Goal: Task Accomplishment & Management: Manage account settings

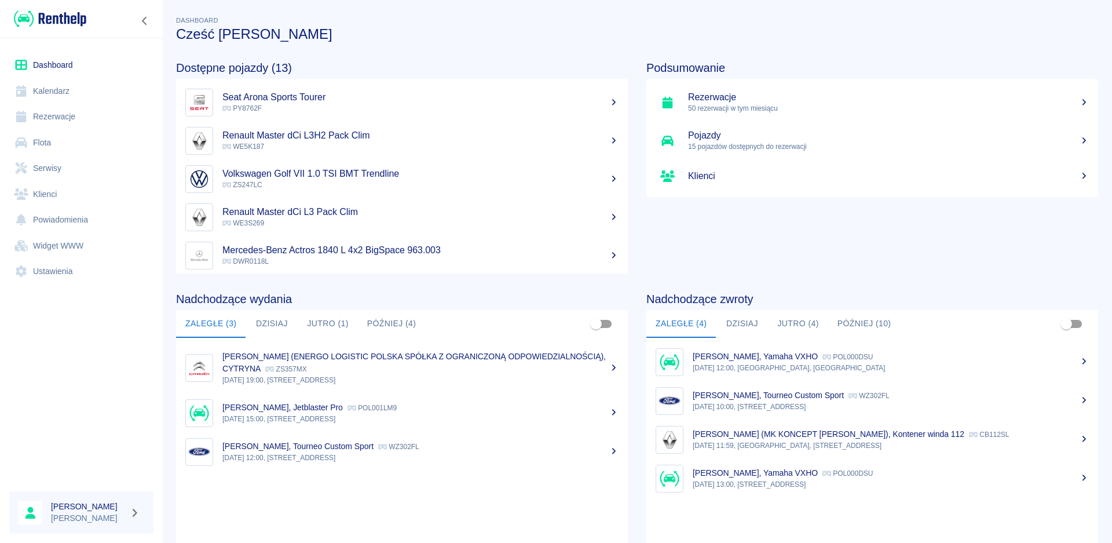
click at [286, 321] on button "Dzisiaj" at bounding box center [272, 324] width 52 height 28
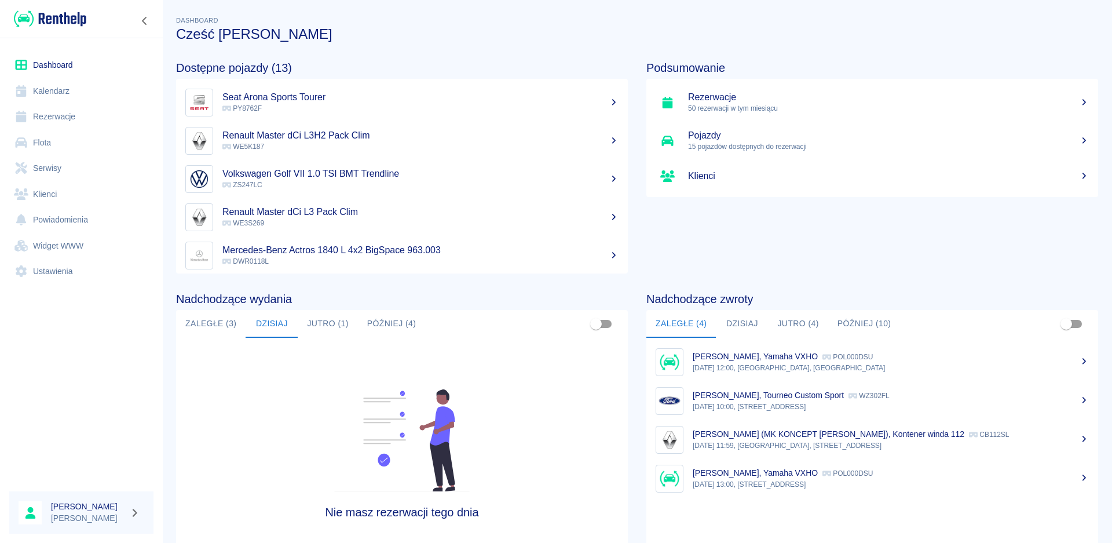
click at [316, 309] on div "Nadchodzące wydania Zaległe (3) [DATE] [DATE] (1) Później (4) Nie masz rezerwac…" at bounding box center [393, 421] width 470 height 297
click at [332, 316] on button "Jutro (1)" at bounding box center [328, 324] width 60 height 28
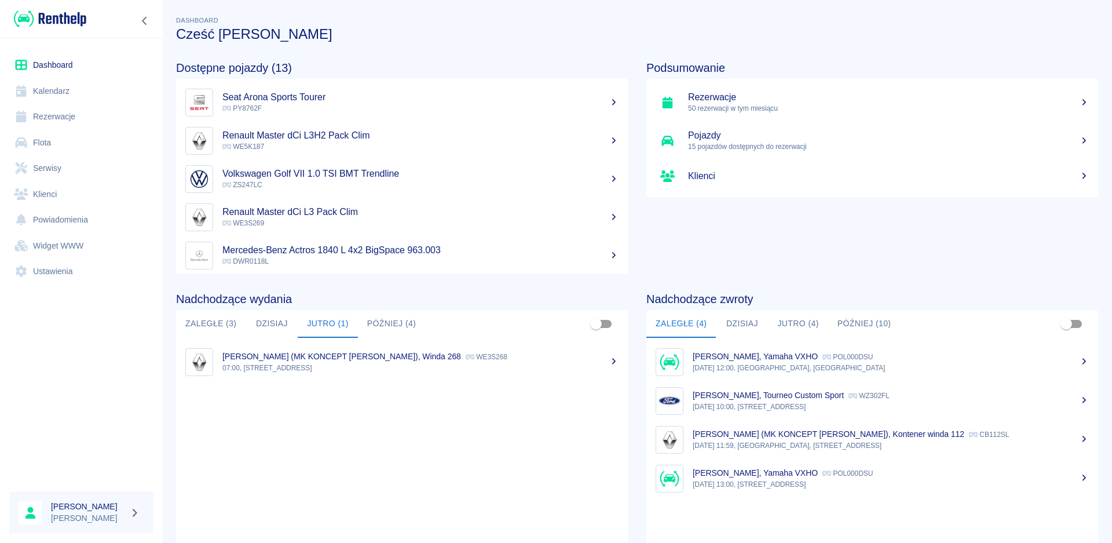
click at [391, 328] on button "Później (4)" at bounding box center [392, 324] width 68 height 28
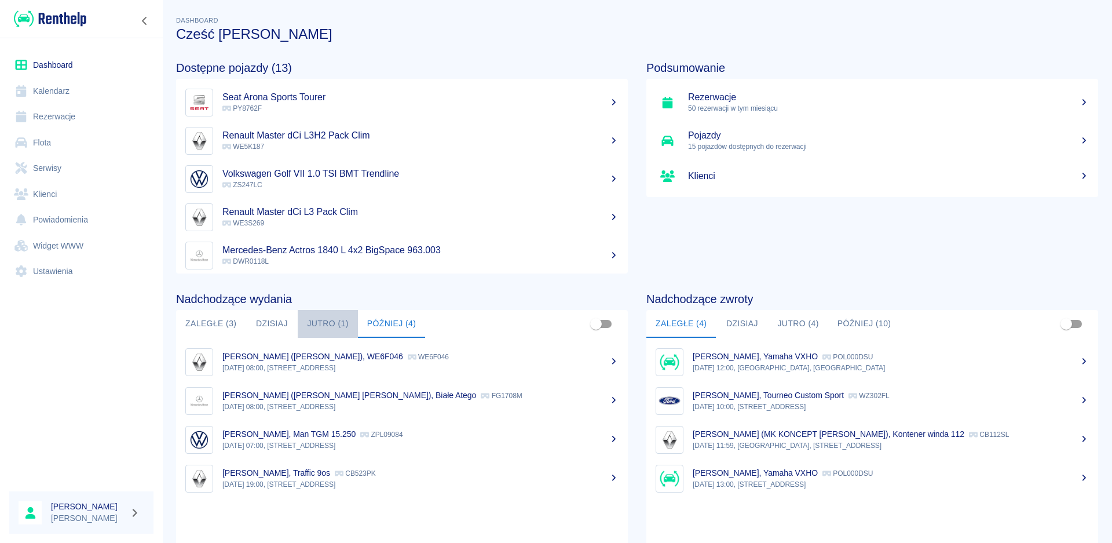
click at [327, 324] on button "Jutro (1)" at bounding box center [328, 324] width 60 height 28
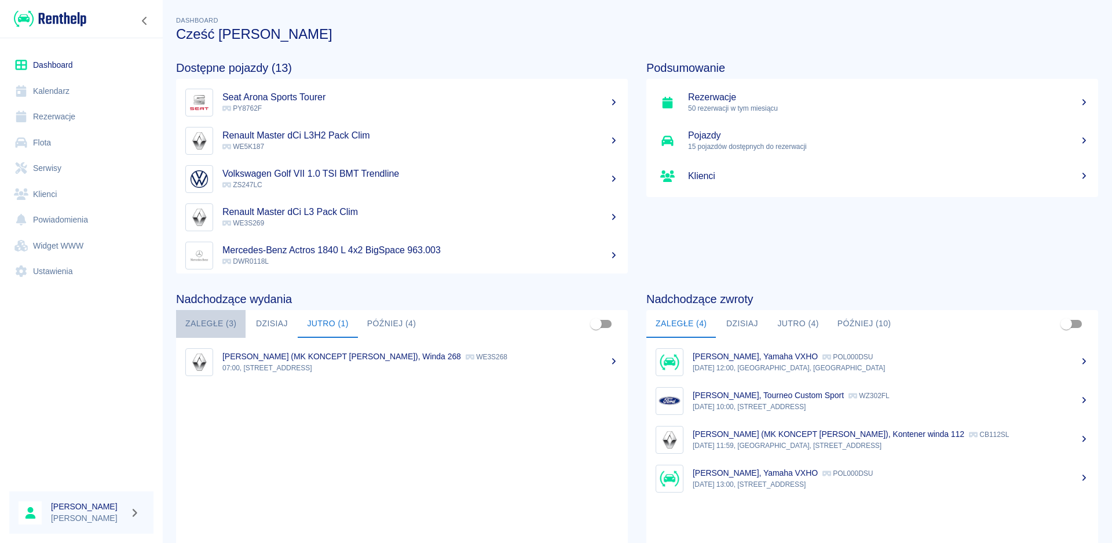
click at [199, 315] on button "Zaległe (3)" at bounding box center [211, 324] width 70 height 28
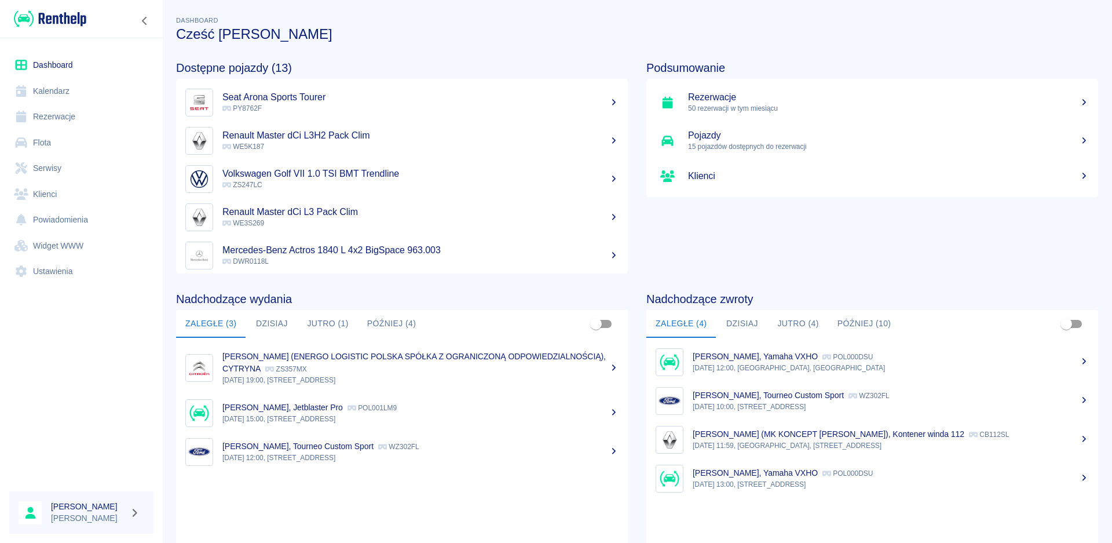
click at [734, 313] on button "Dzisiaj" at bounding box center [742, 324] width 52 height 28
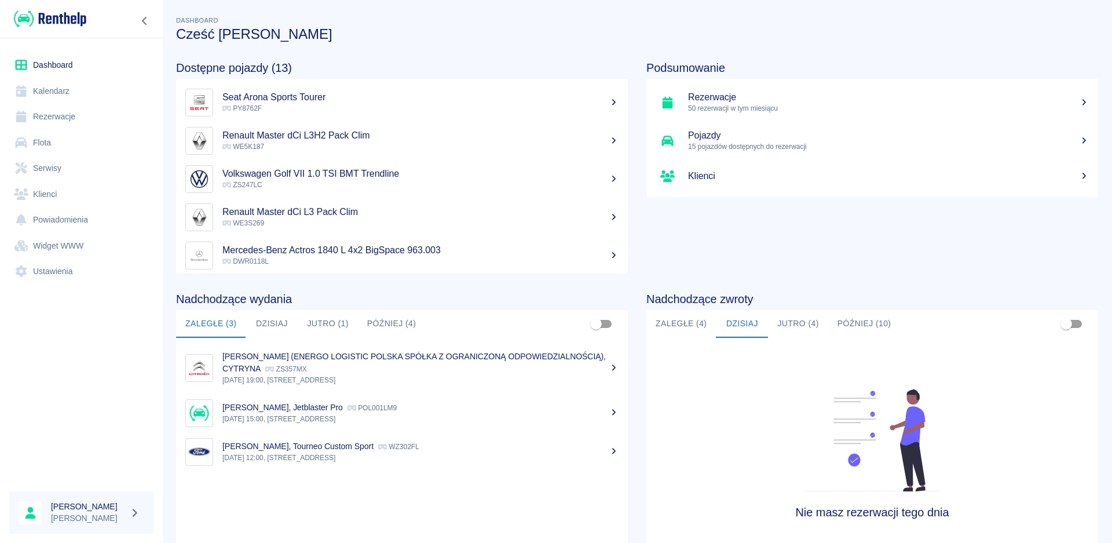
click at [781, 316] on button "Jutro (4)" at bounding box center [798, 324] width 60 height 28
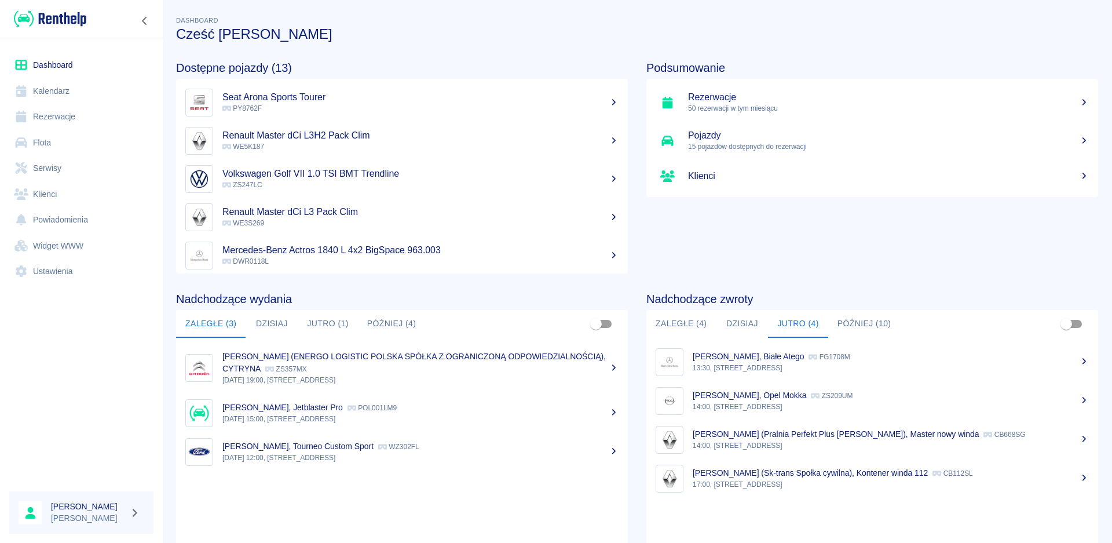
click at [335, 327] on button "Jutro (1)" at bounding box center [328, 324] width 60 height 28
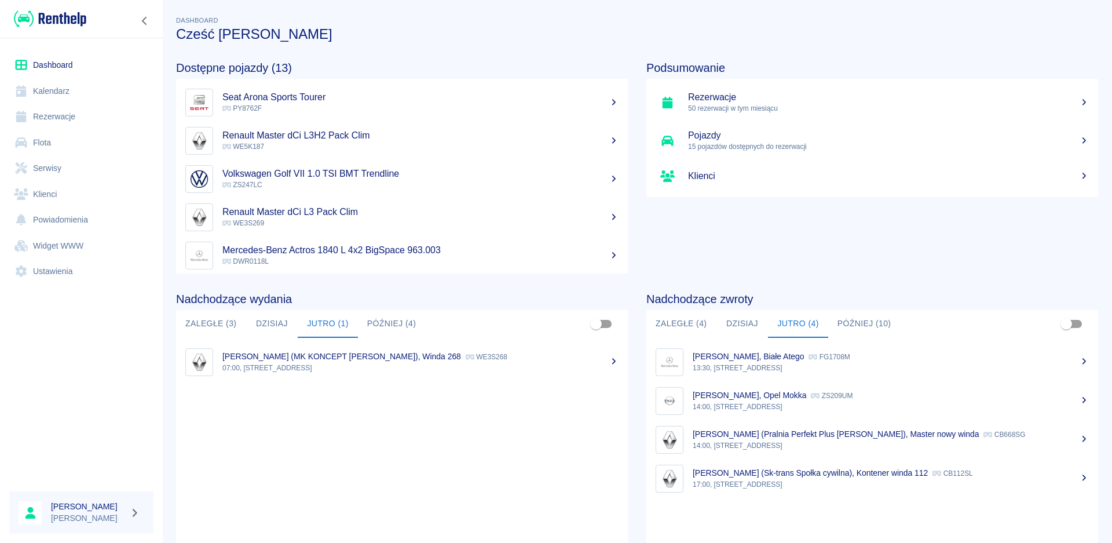
click at [398, 321] on button "Później (4)" at bounding box center [392, 324] width 68 height 28
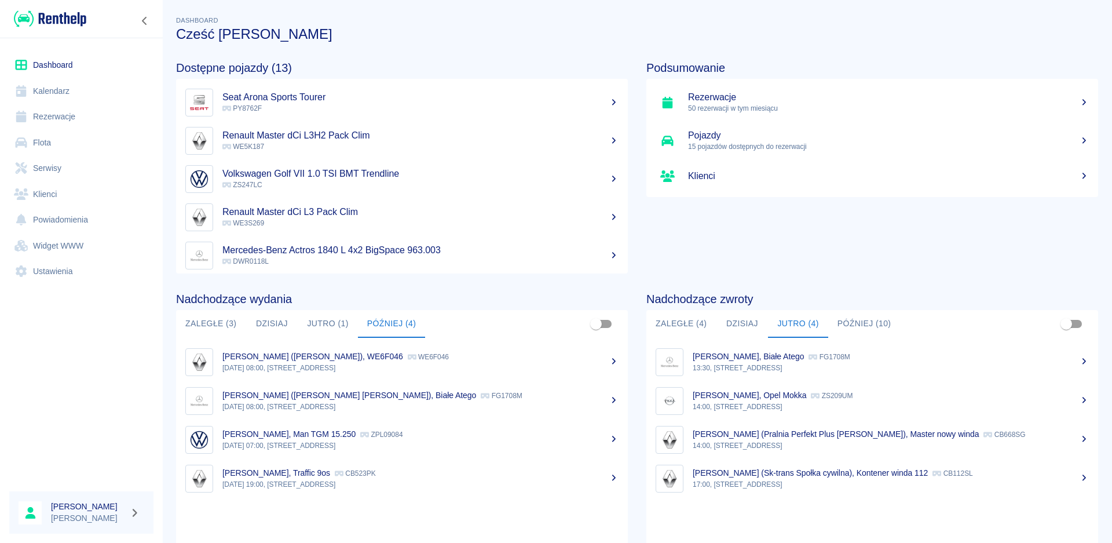
click at [316, 323] on button "Jutro (1)" at bounding box center [328, 324] width 60 height 28
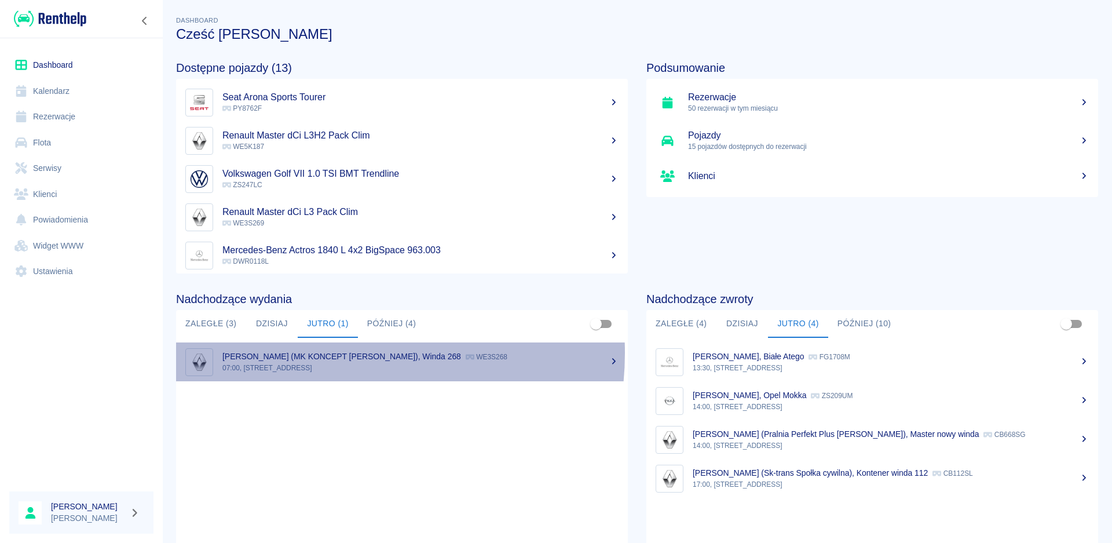
click at [321, 353] on p "[PERSON_NAME] (MK KONCEPT [PERSON_NAME]), Winda 268" at bounding box center [341, 356] width 239 height 9
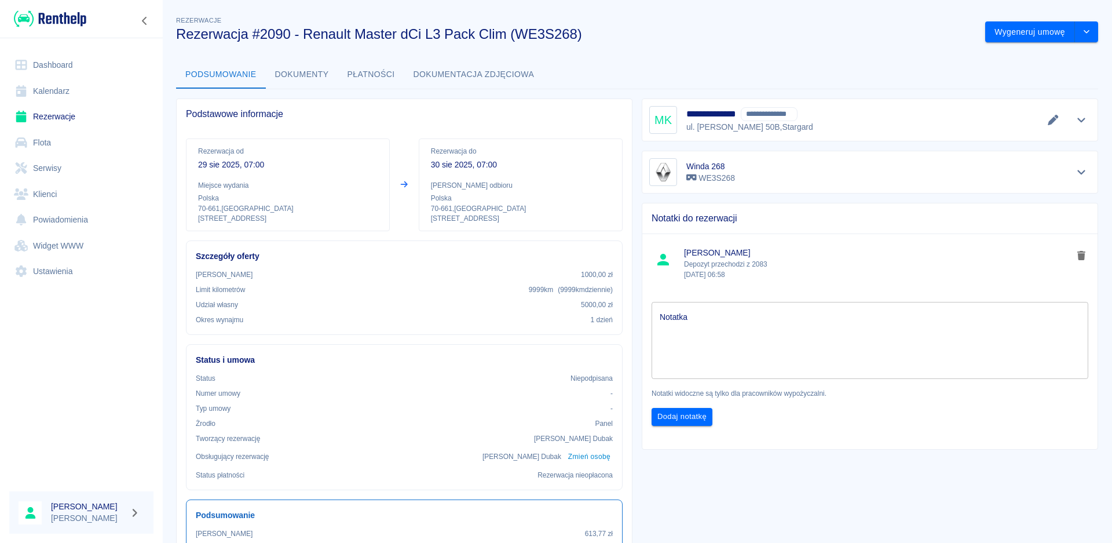
click at [1072, 119] on button "Pokaż szczegóły" at bounding box center [1081, 120] width 19 height 16
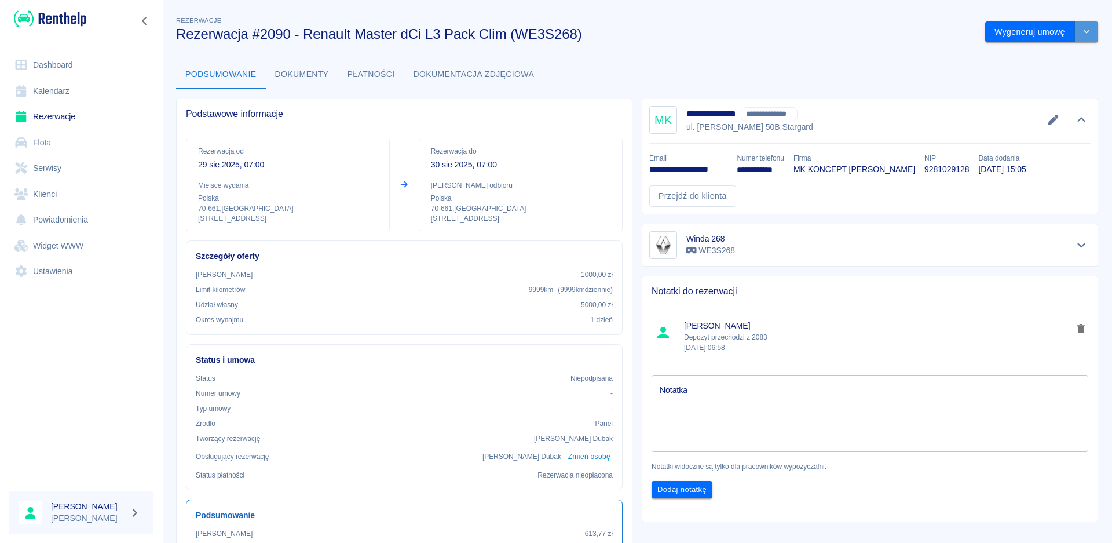
click at [1081, 27] on button "drop-down" at bounding box center [1086, 31] width 23 height 21
click at [1077, 245] on icon "Pokaż szczegóły" at bounding box center [1081, 245] width 8 height 5
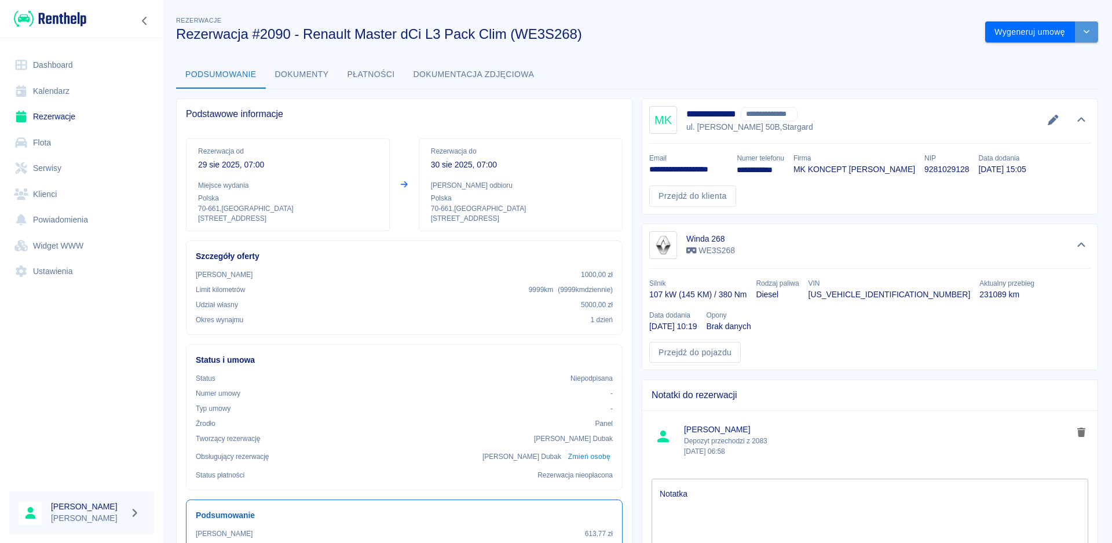
click at [1082, 32] on icon "drop-down" at bounding box center [1086, 32] width 9 height 8
click at [1026, 54] on li "Modyfikuj rezerwację" at bounding box center [1032, 56] width 94 height 19
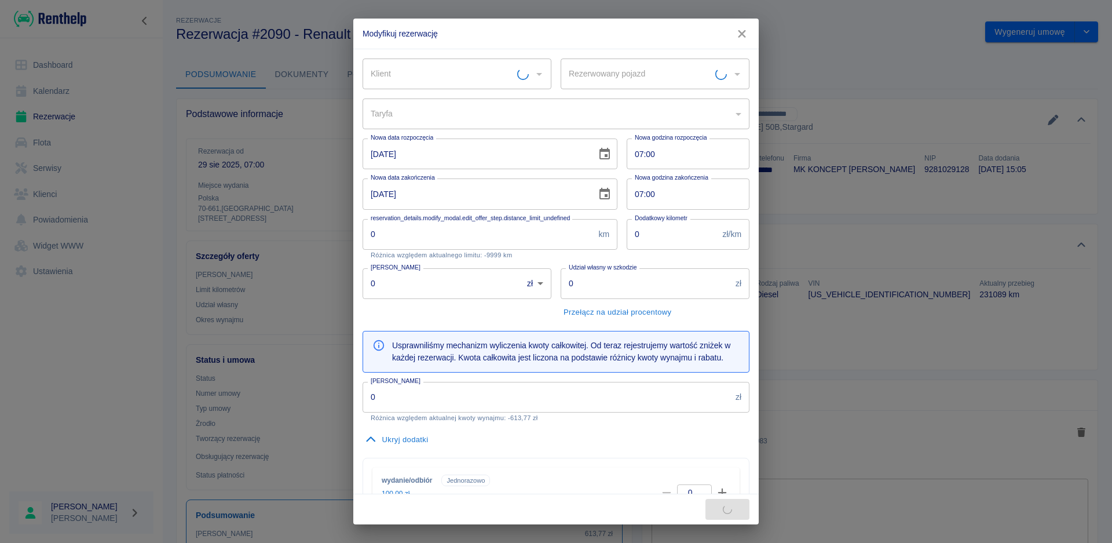
type input "Winda 268 - WE3S268"
type input "0385d851-934a-4c66-8cc2-2dfc209bcf8e"
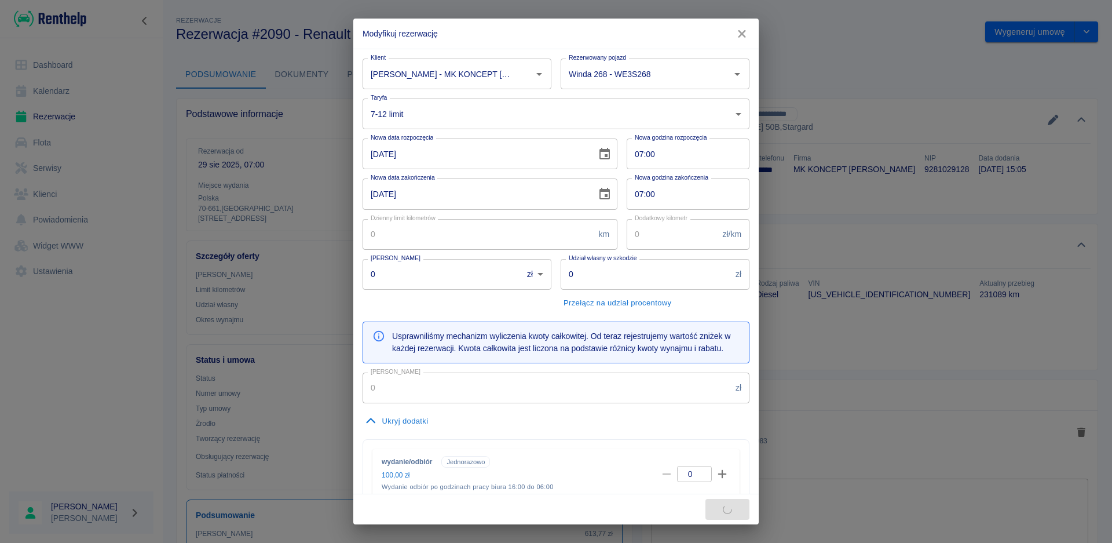
type input "[PERSON_NAME] - MK KONCEPT [PERSON_NAME] (NIP: 9281029128)"
type input "200"
type input "1000"
type input "5000"
type input "441.57"
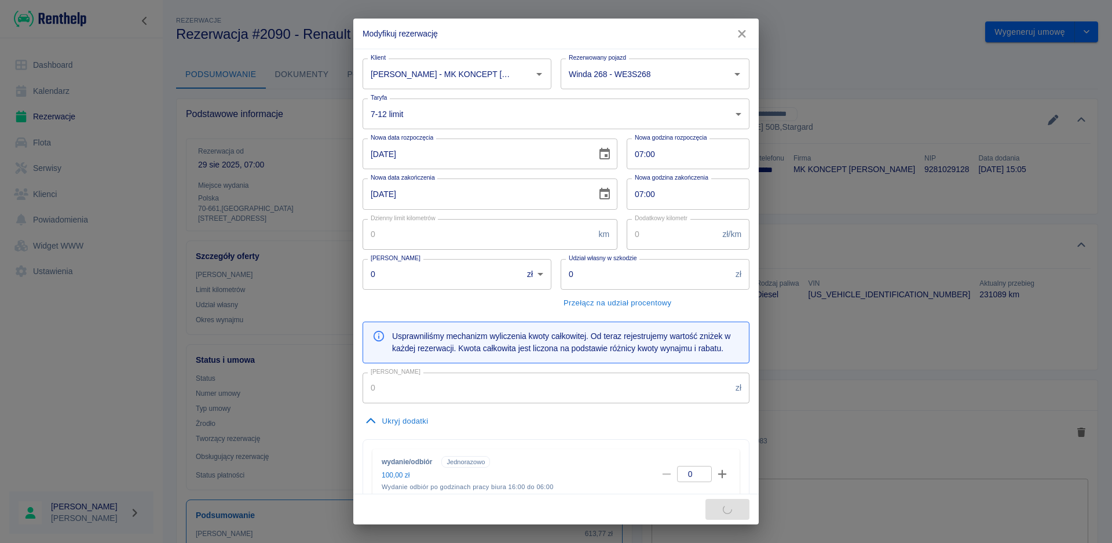
type input "50"
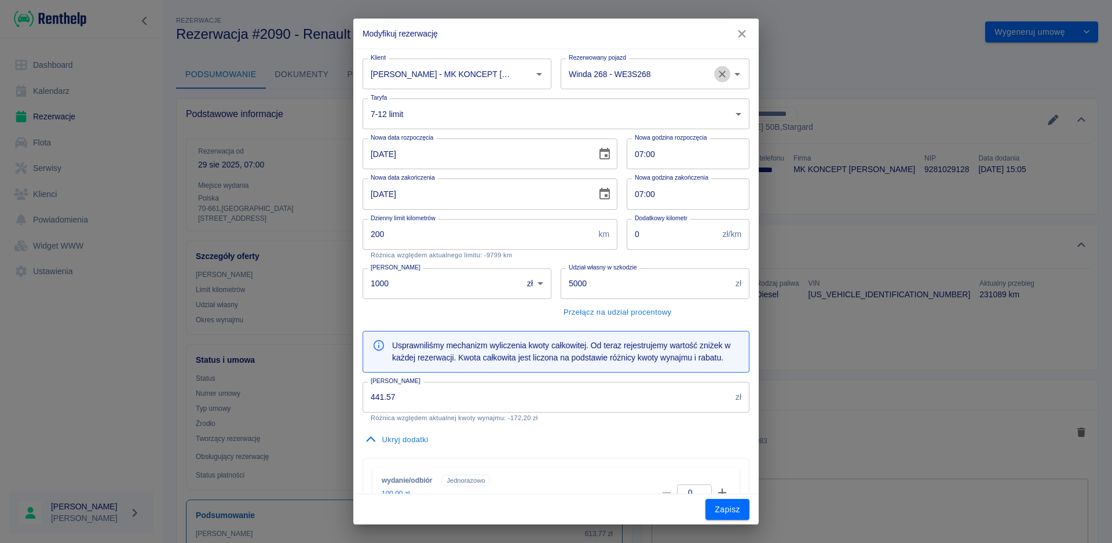
click at [714, 74] on button "Wyczyść" at bounding box center [722, 74] width 16 height 16
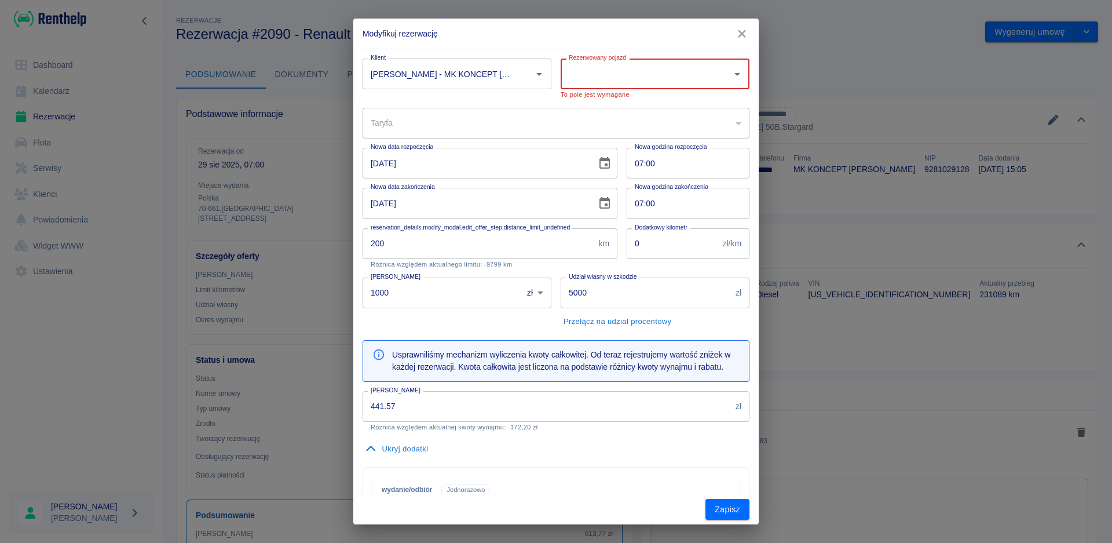
click at [730, 75] on icon "Otwórz" at bounding box center [737, 74] width 14 height 14
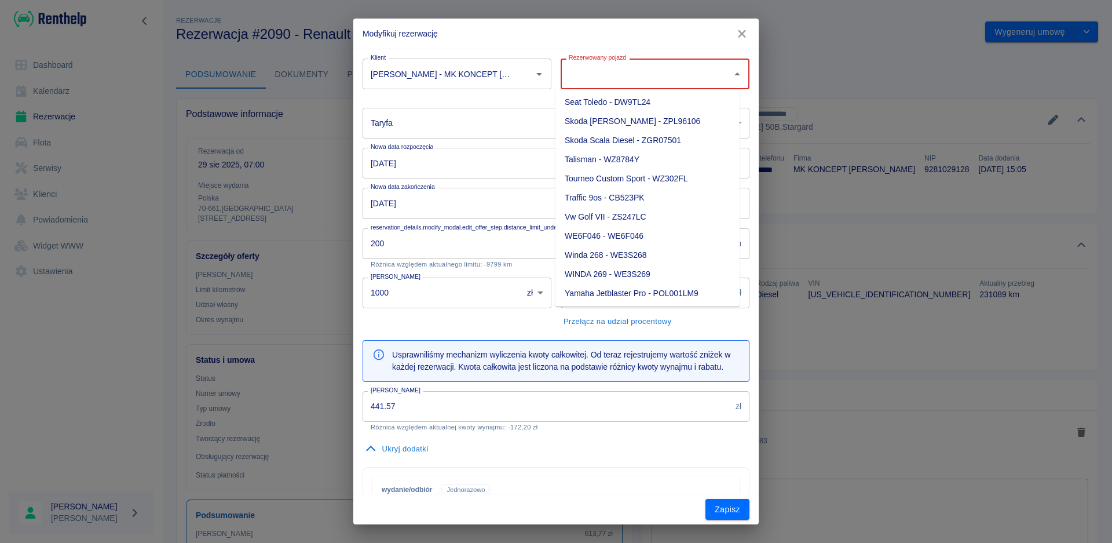
scroll to position [404, 0]
click at [619, 247] on li "WINDA 269 - WE3S269" at bounding box center [648, 253] width 184 height 19
type input "WINDA 269 - WE3S269"
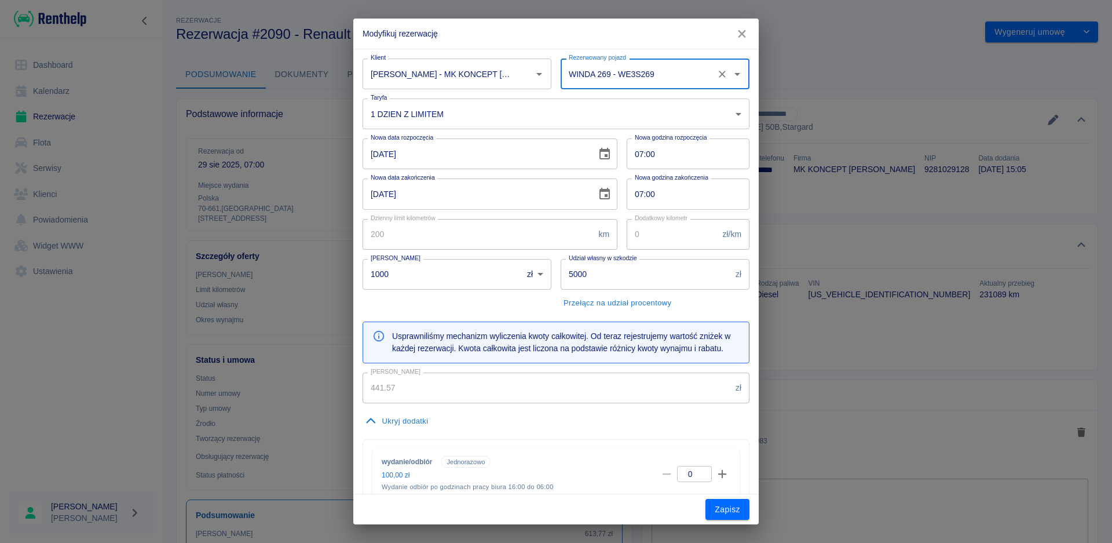
type input "e46e67ee-1b9c-425e-a436-b4f4d6085da1"
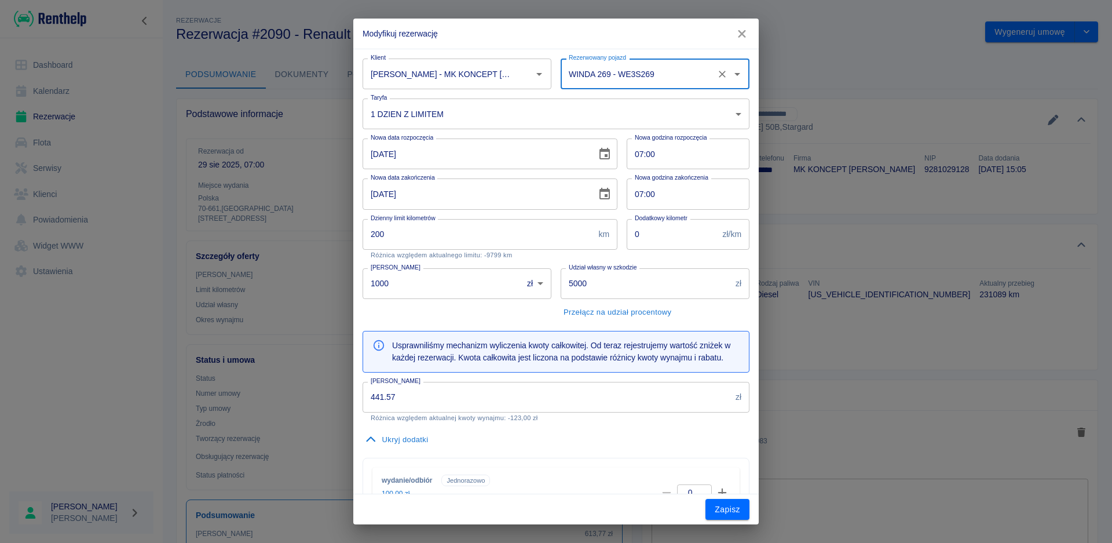
type input "490.77"
click at [726, 120] on body "Używamy plików Cookies, by zapewnić Ci najlepsze możliwe doświadczenie. Aby dow…" at bounding box center [556, 271] width 1112 height 543
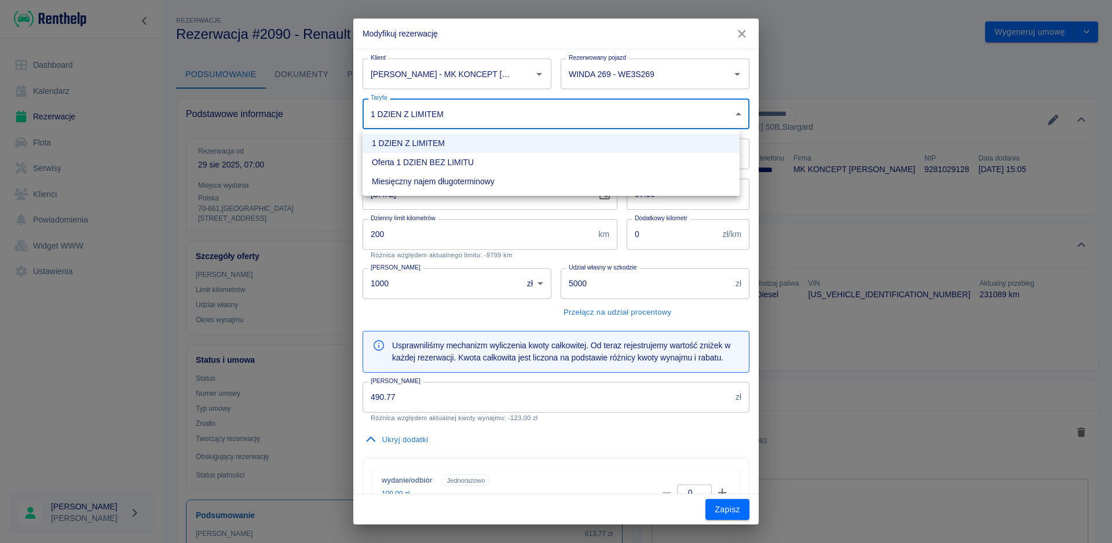
click at [444, 158] on li "Oferta 1 DZIEN BEZ LIMITU" at bounding box center [551, 162] width 377 height 19
type input "da3b586f-99c4-482e-b094-8c03e3f5d315"
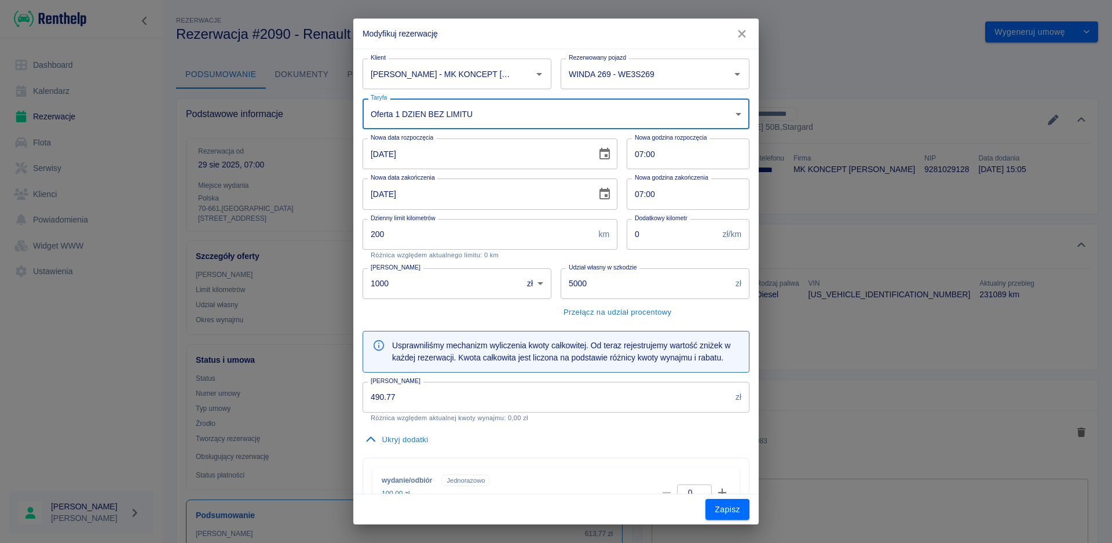
type input "9999"
type input "613.77"
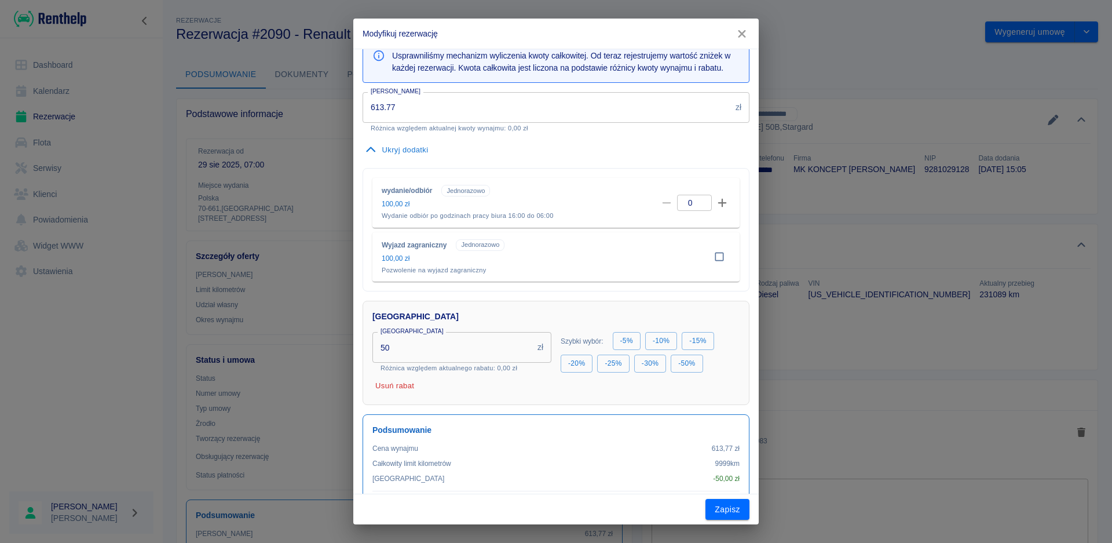
scroll to position [338, 0]
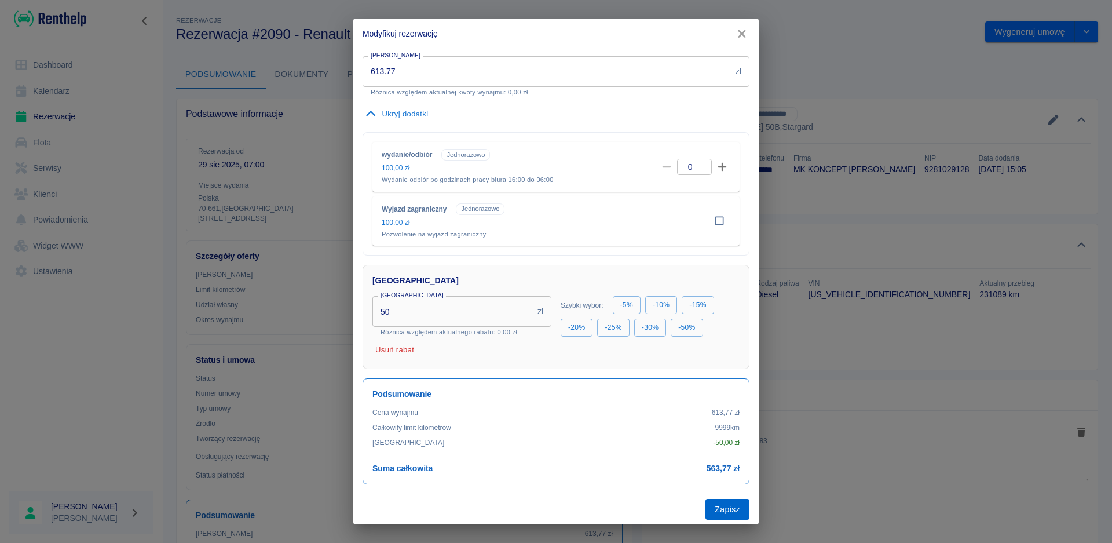
click at [726, 503] on button "Zapisz" at bounding box center [728, 509] width 44 height 21
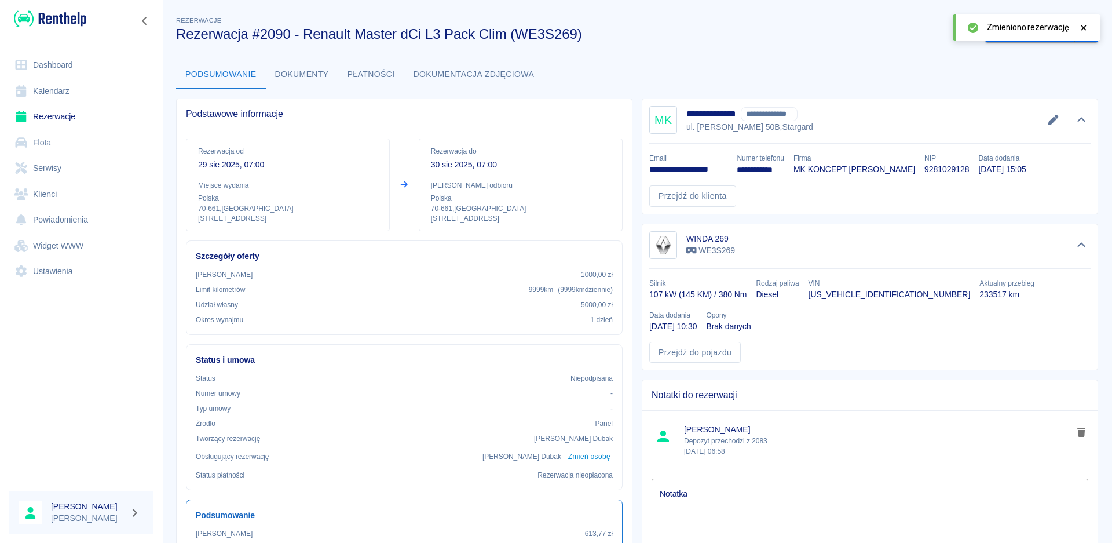
click at [1082, 29] on icon at bounding box center [1083, 27] width 5 height 5
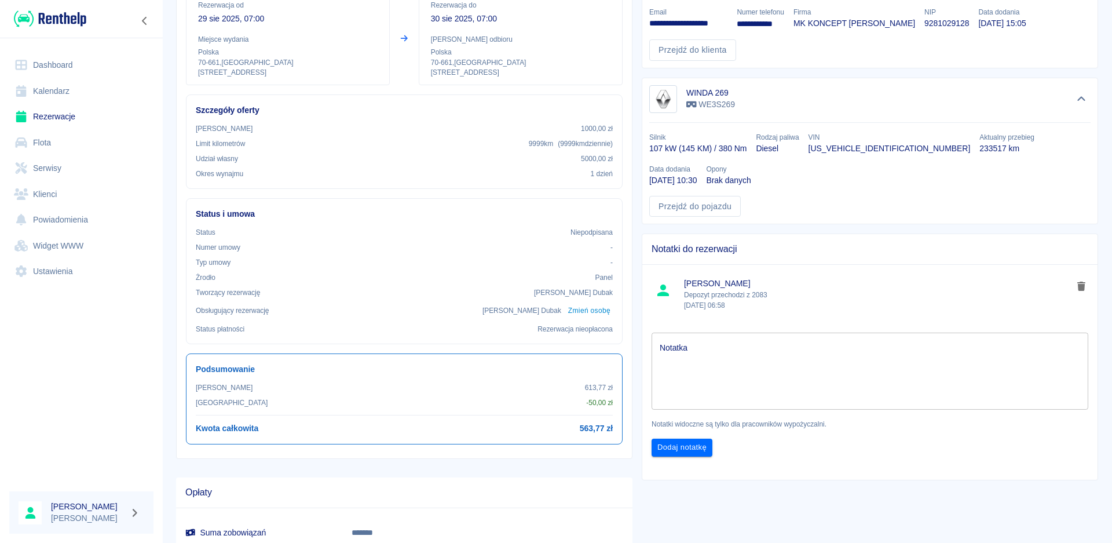
scroll to position [0, 0]
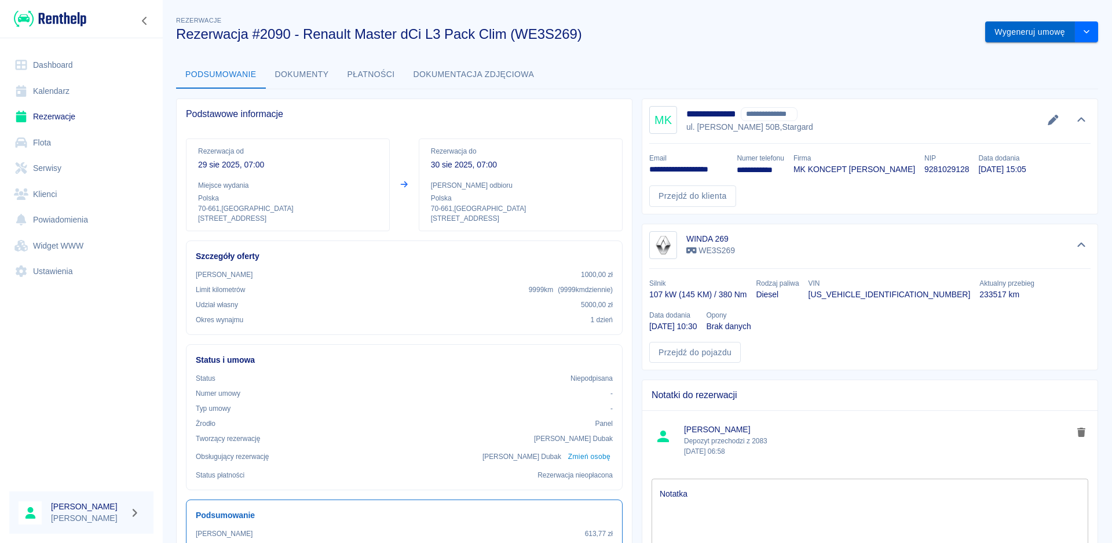
click at [1014, 28] on button "Wygeneruj umowę" at bounding box center [1030, 31] width 90 height 21
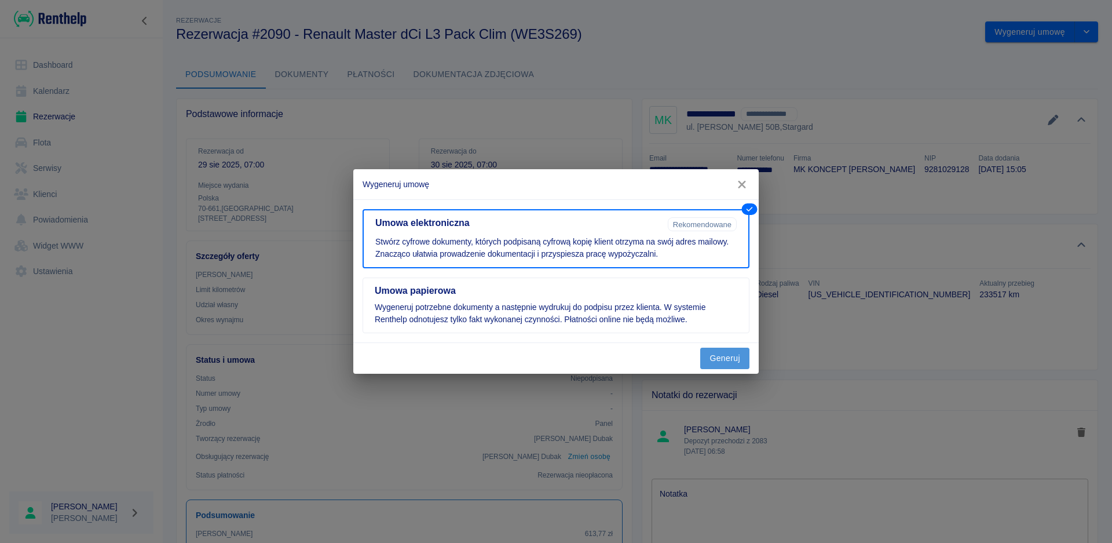
click at [722, 363] on button "Generuj" at bounding box center [724, 358] width 49 height 21
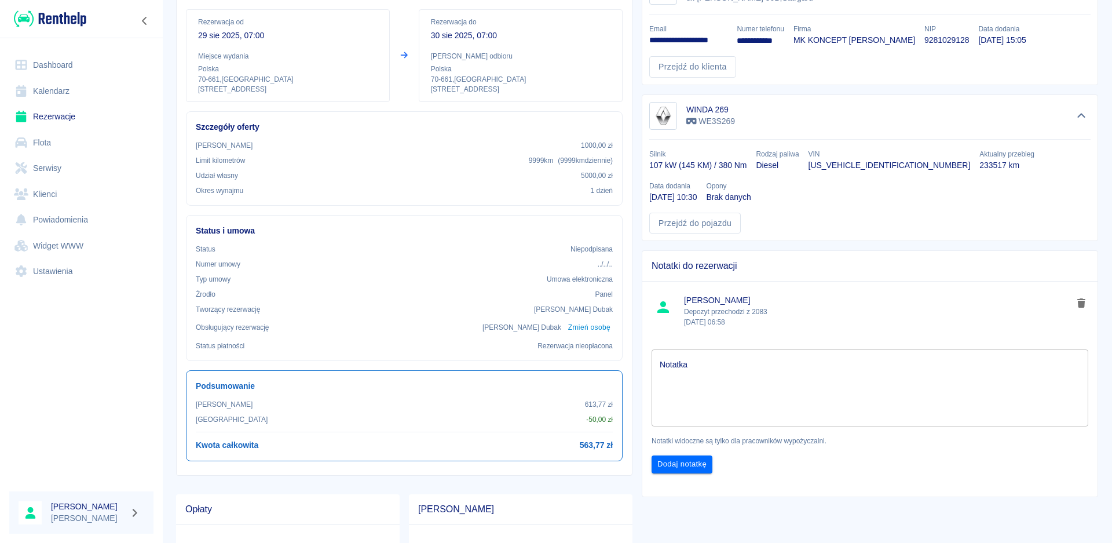
scroll to position [116, 0]
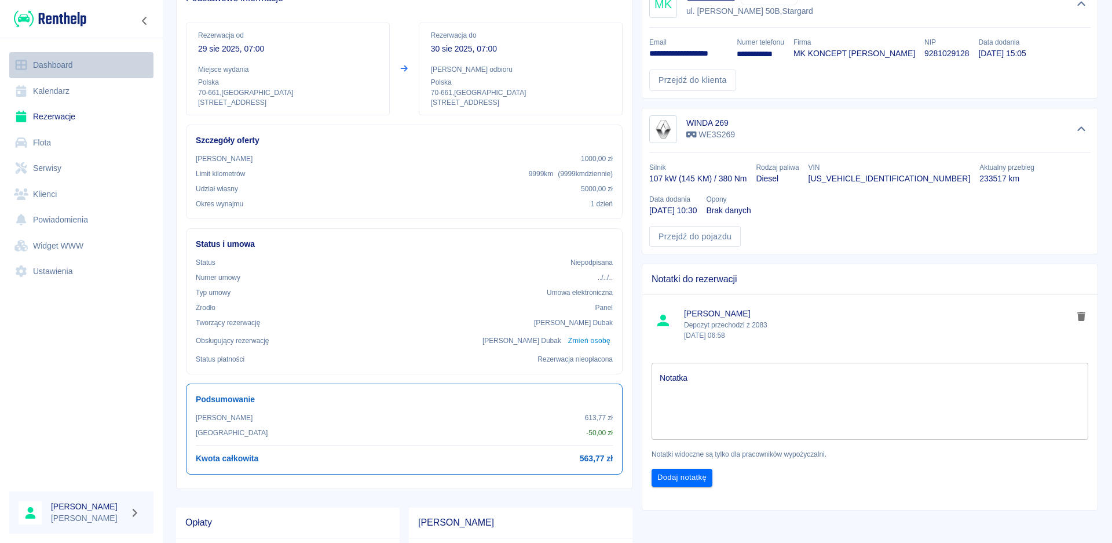
click at [57, 67] on link "Dashboard" at bounding box center [81, 65] width 144 height 26
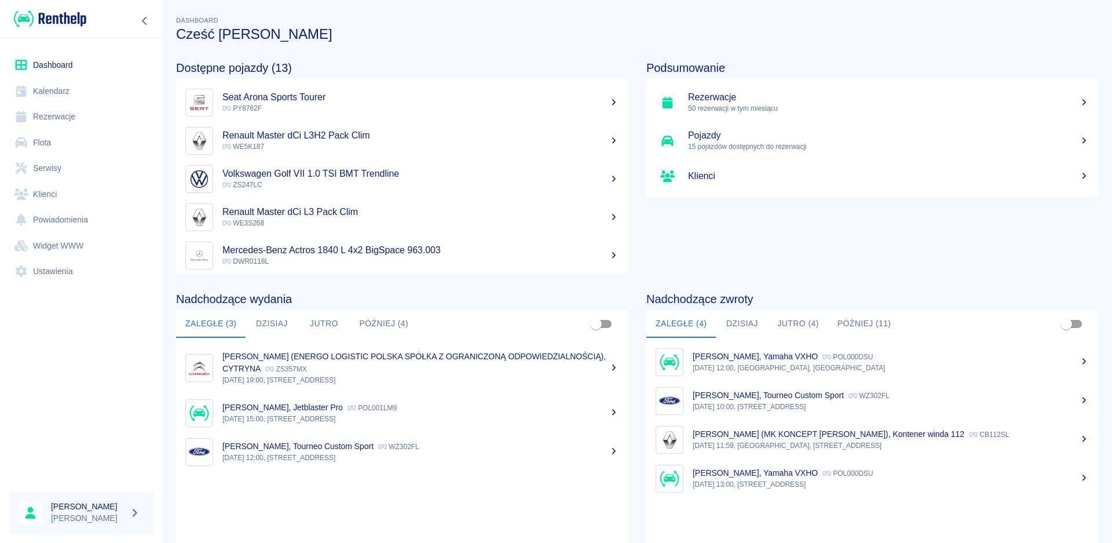
click at [63, 107] on link "Rezerwacje" at bounding box center [81, 117] width 144 height 26
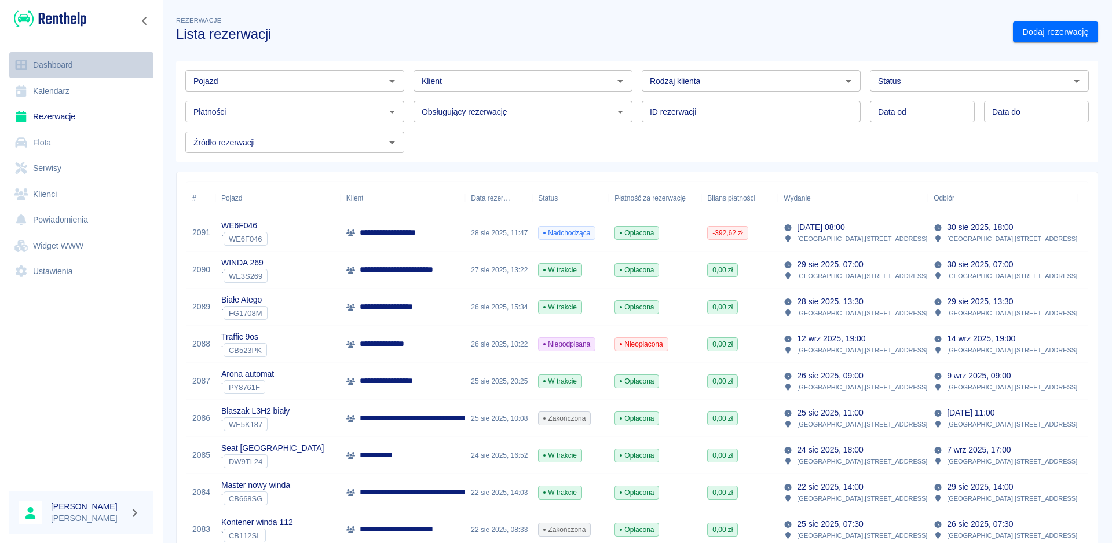
click at [46, 65] on link "Dashboard" at bounding box center [81, 65] width 144 height 26
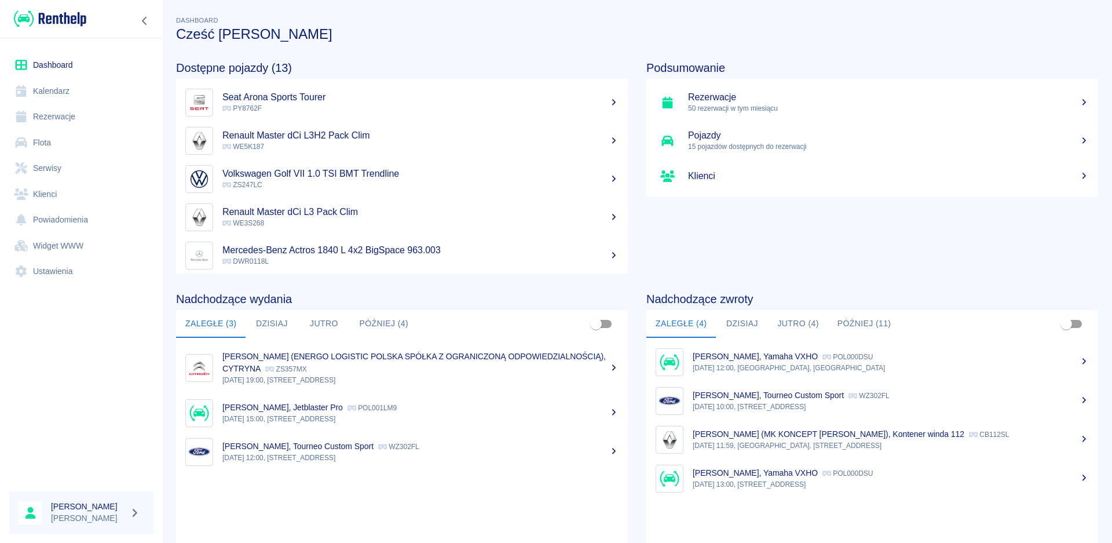
click at [717, 99] on h5 "Rezerwacje" at bounding box center [888, 98] width 401 height 12
